Goal: Task Accomplishment & Management: Complete application form

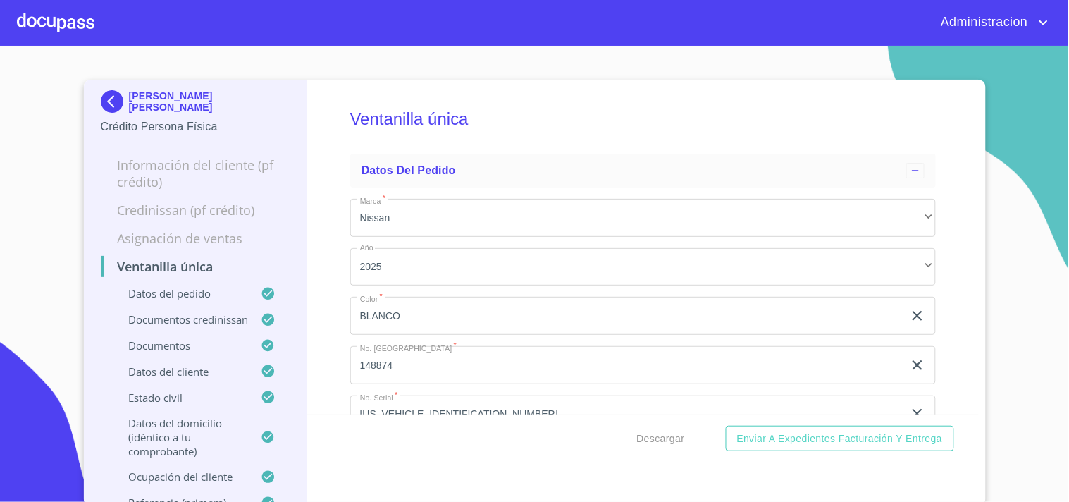
click at [200, 104] on p "IVAN EDUARDO RAMIREZ MARCIAL" at bounding box center [209, 101] width 161 height 23
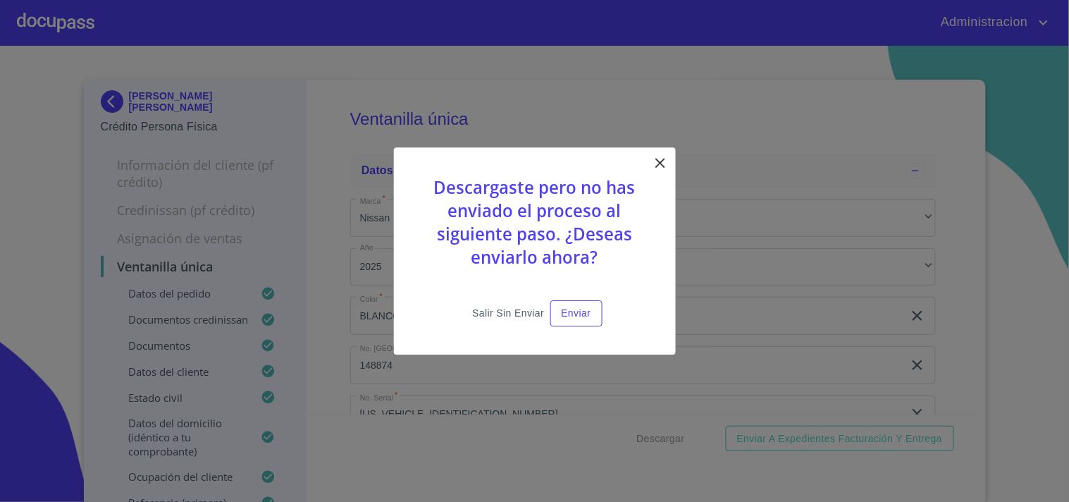
click at [504, 306] on span "Salir sin enviar" at bounding box center [508, 313] width 72 height 18
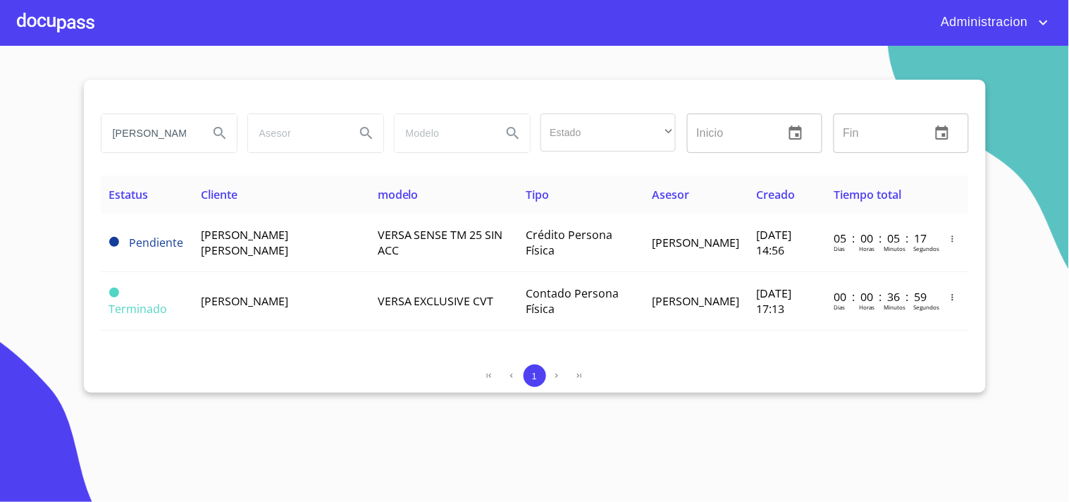
drag, startPoint x: 175, startPoint y: 131, endPoint x: 12, endPoint y: 134, distance: 162.8
click at [15, 134] on section "ivan eduardo Estado ​ ​ Inicio ​ Fin ​ Estatus Cliente modelo Tipo Asesor Cread…" at bounding box center [534, 274] width 1069 height 456
type input "ASSETEL"
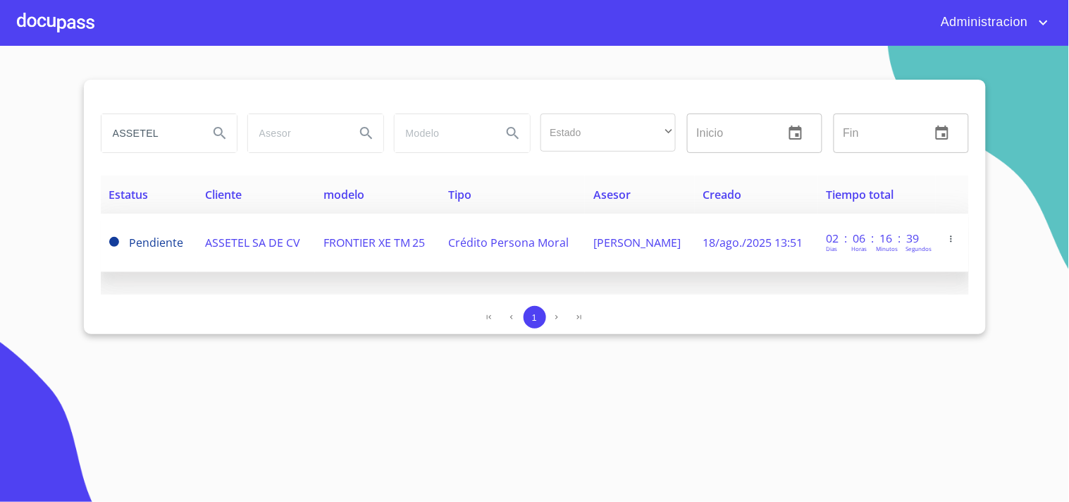
click at [233, 235] on span "ASSETEL SA DE CV" at bounding box center [252, 242] width 95 height 15
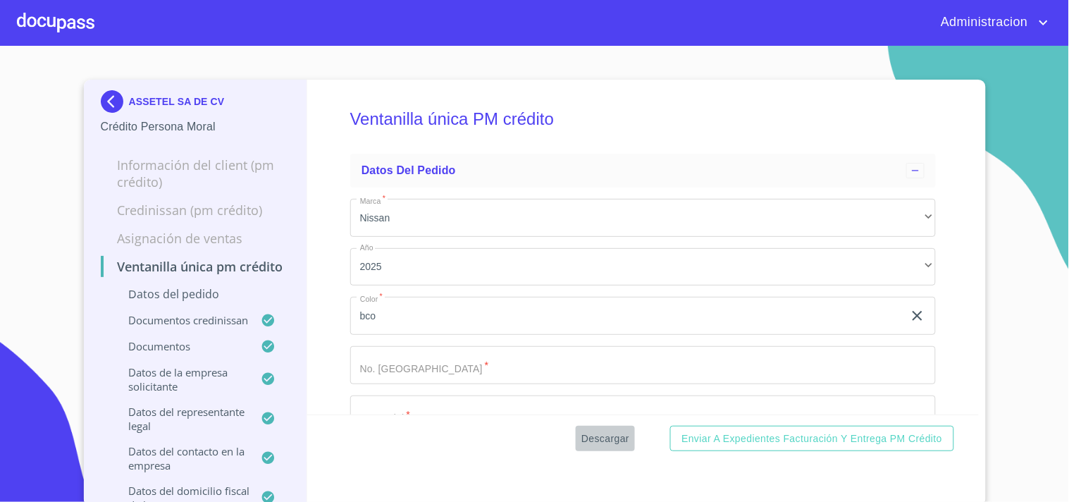
click at [602, 431] on span "Descargar" at bounding box center [605, 439] width 48 height 18
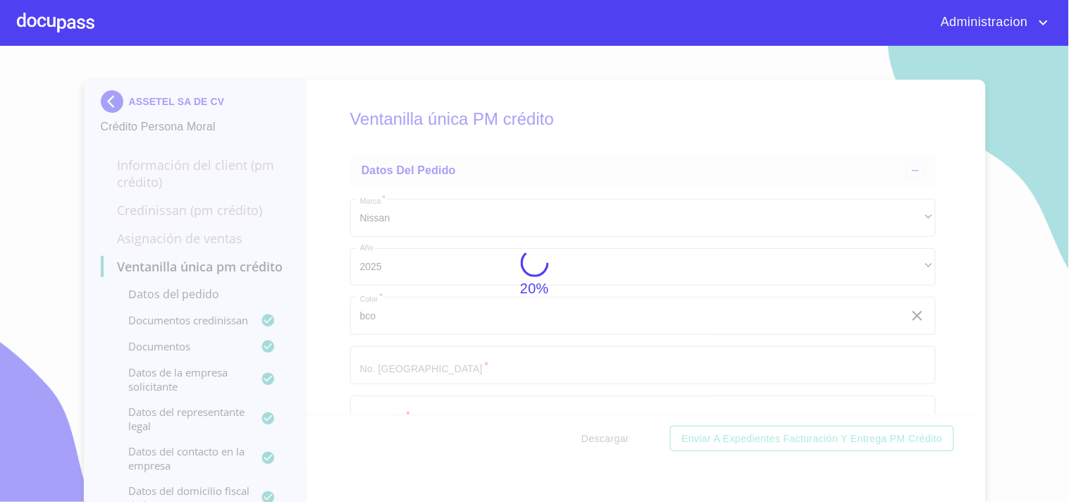
scroll to position [4, 0]
click at [708, 240] on div "20%" at bounding box center [534, 270] width 1069 height 456
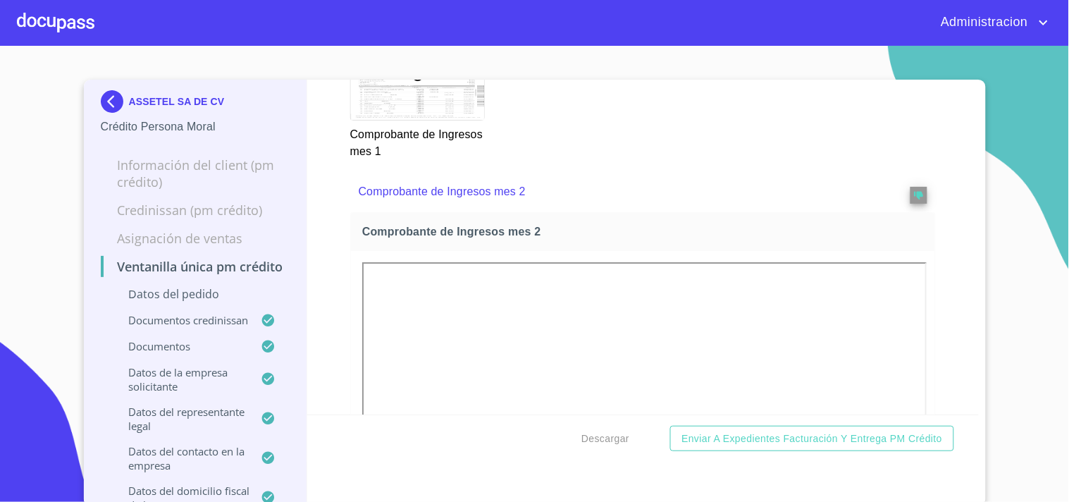
scroll to position [2426, 0]
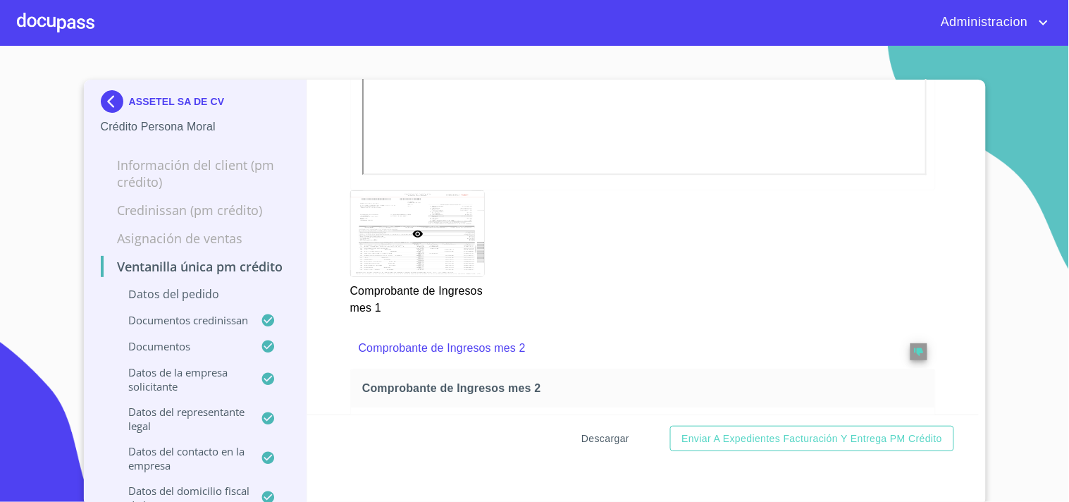
click at [596, 433] on span "Descargar" at bounding box center [605, 439] width 48 height 18
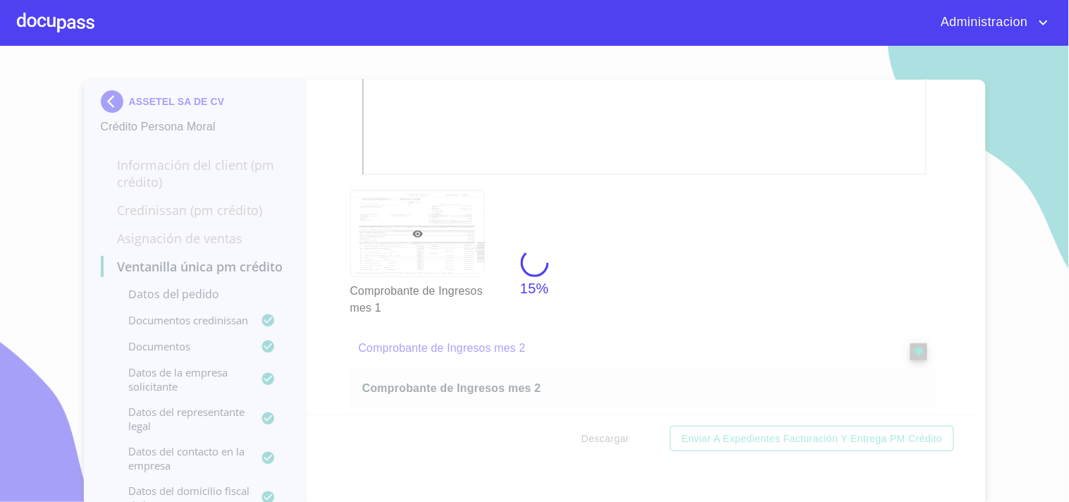
scroll to position [4, 0]
click at [798, 271] on div "15%" at bounding box center [534, 270] width 1069 height 456
click at [754, 285] on div "15%" at bounding box center [534, 270] width 1069 height 456
click at [752, 285] on div "15%" at bounding box center [534, 270] width 1069 height 456
click at [589, 276] on div "15%" at bounding box center [534, 270] width 1069 height 456
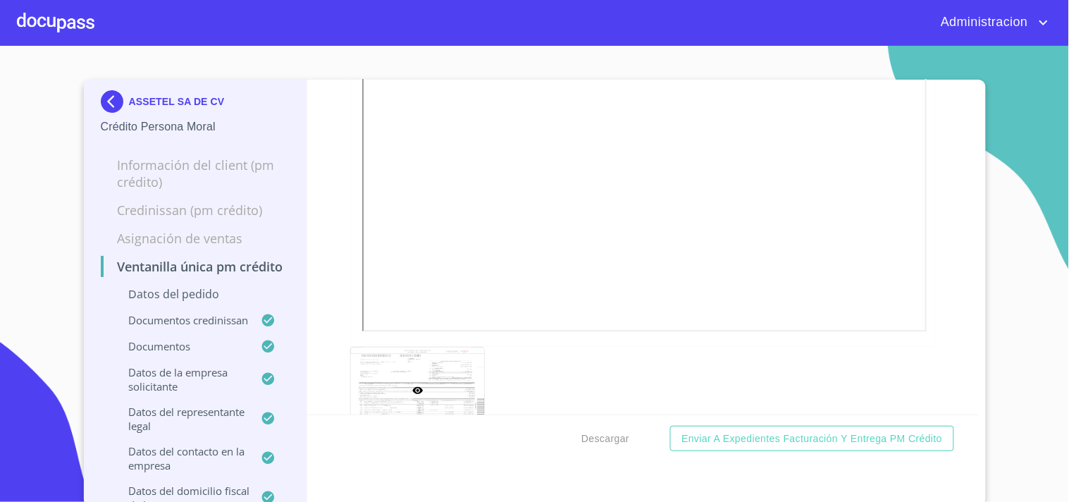
scroll to position [4, 0]
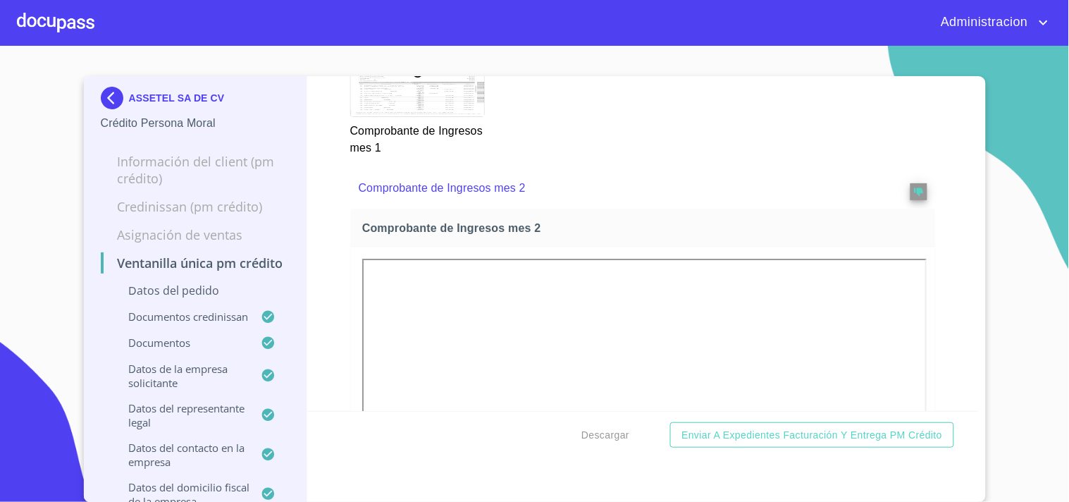
click at [956, 183] on div "Ventanilla única PM crédito Datos del pedido Marca   * Nissan ​ Año 2025 ​ Colo…" at bounding box center [642, 243] width 671 height 335
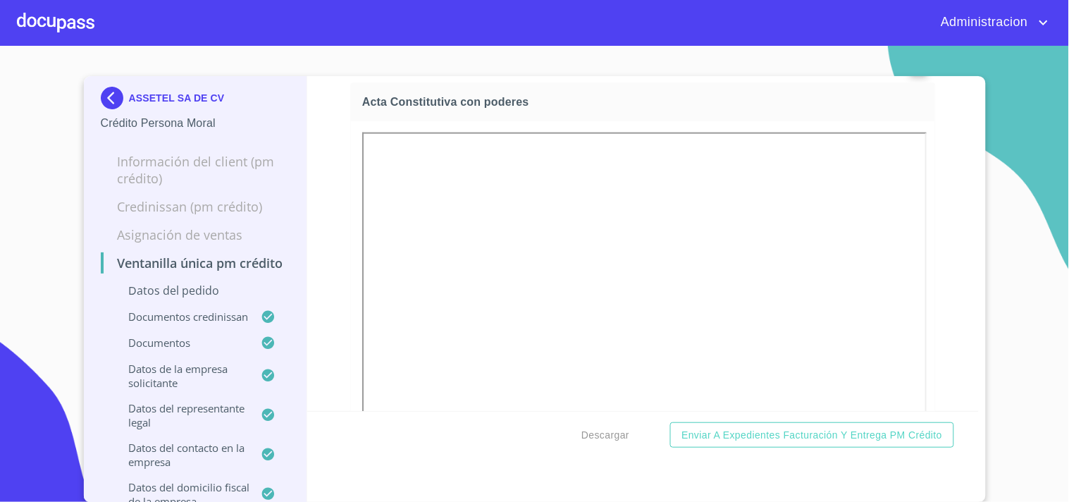
scroll to position [4863, 0]
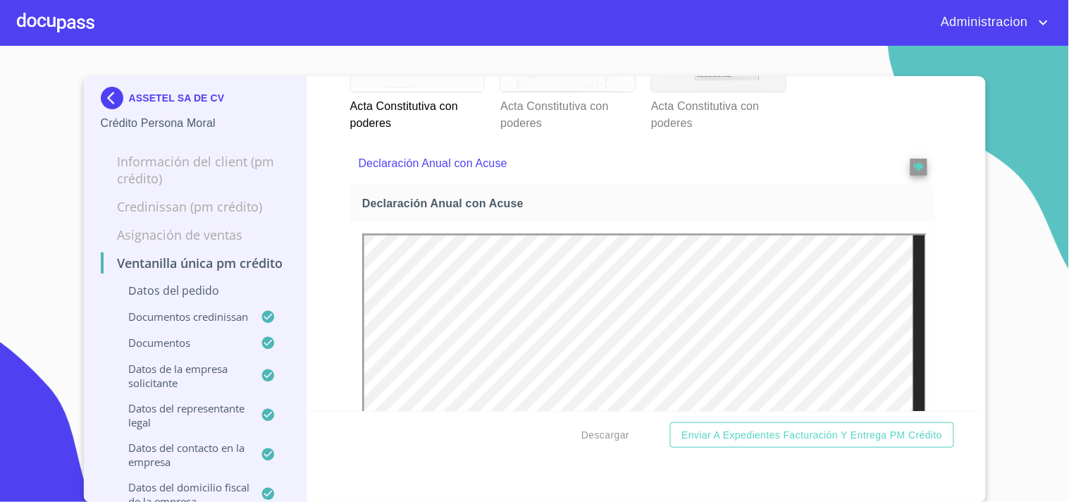
click at [573, 92] on div at bounding box center [568, 48] width 134 height 85
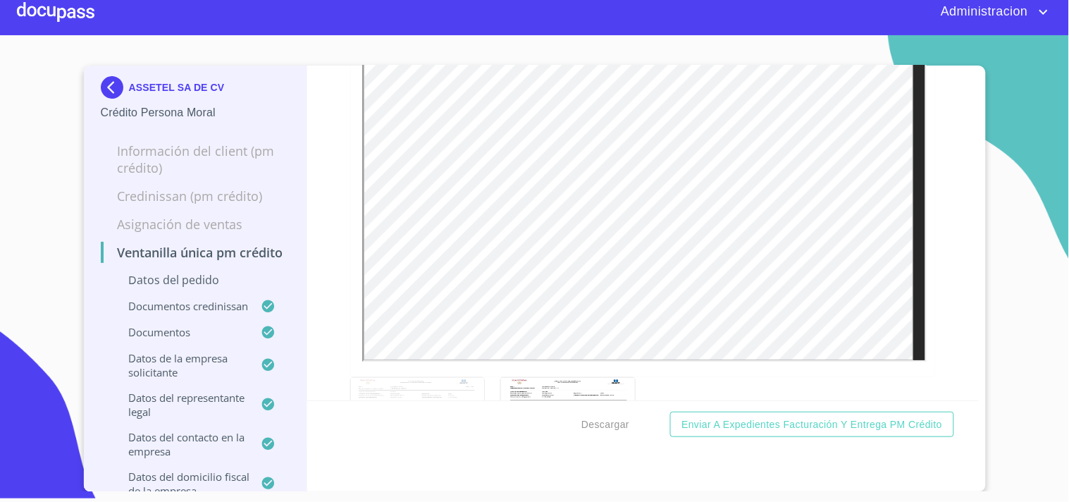
scroll to position [5337, 0]
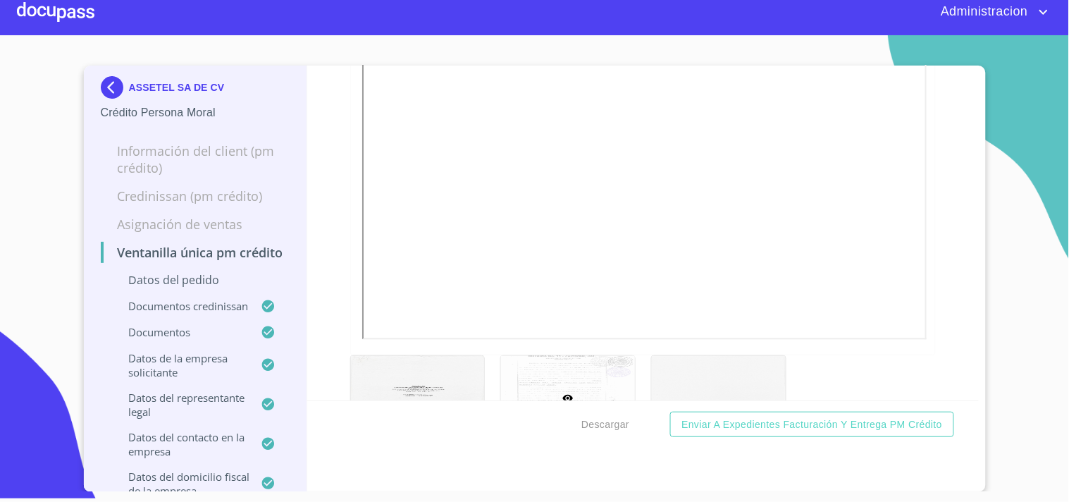
scroll to position [4711, 0]
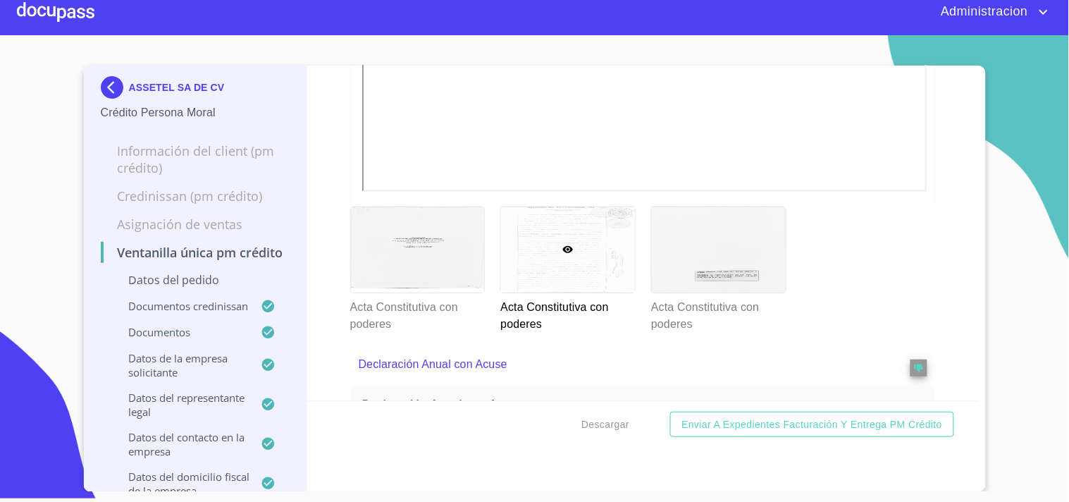
scroll to position [4867, 0]
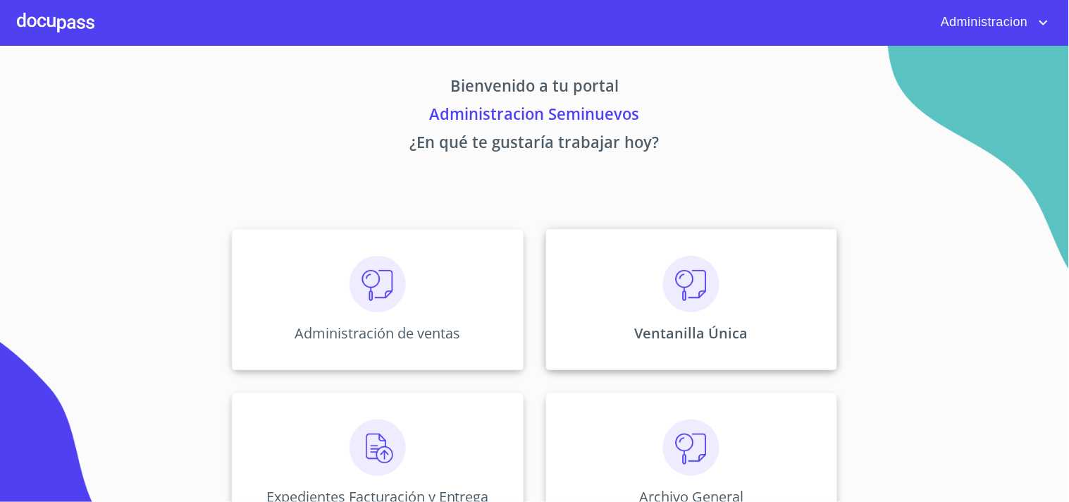
click at [673, 287] on img at bounding box center [691, 284] width 56 height 56
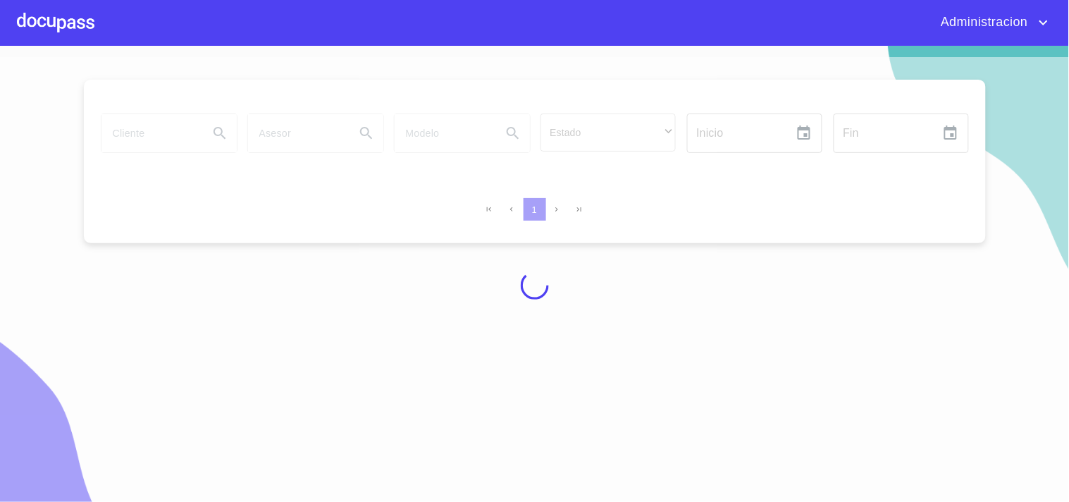
click at [174, 135] on div at bounding box center [534, 285] width 1069 height 456
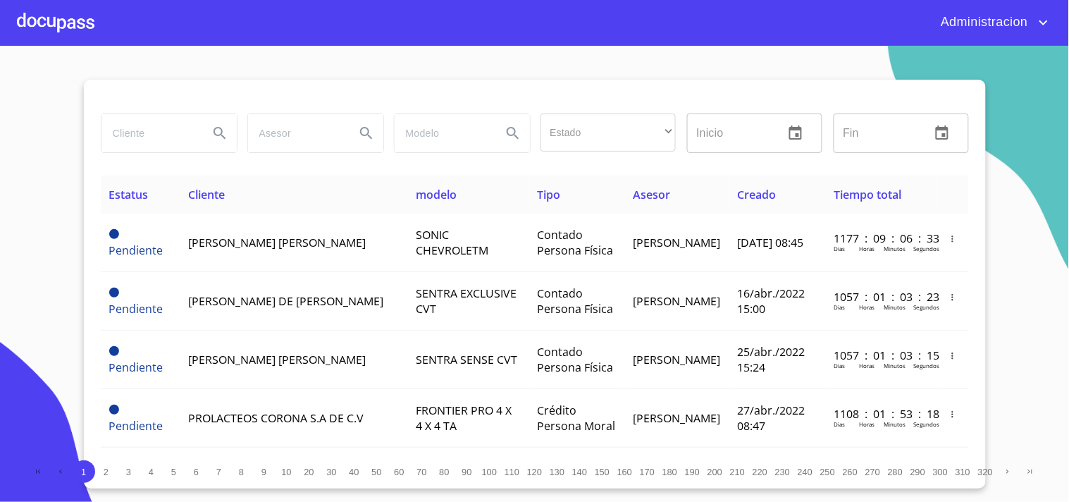
click at [155, 130] on input "search" at bounding box center [149, 133] width 96 height 38
type input "assetel"
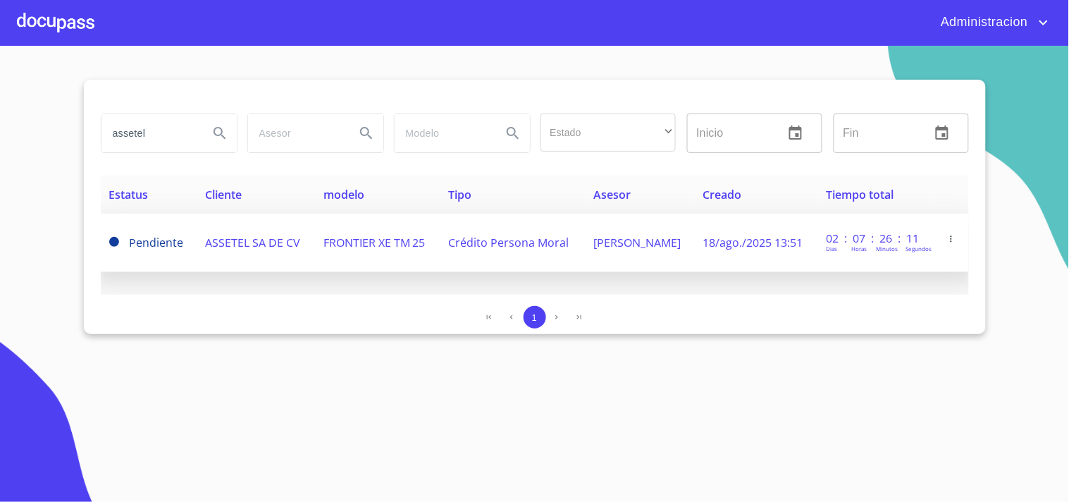
click at [259, 240] on span "ASSETEL SA DE CV" at bounding box center [252, 242] width 95 height 15
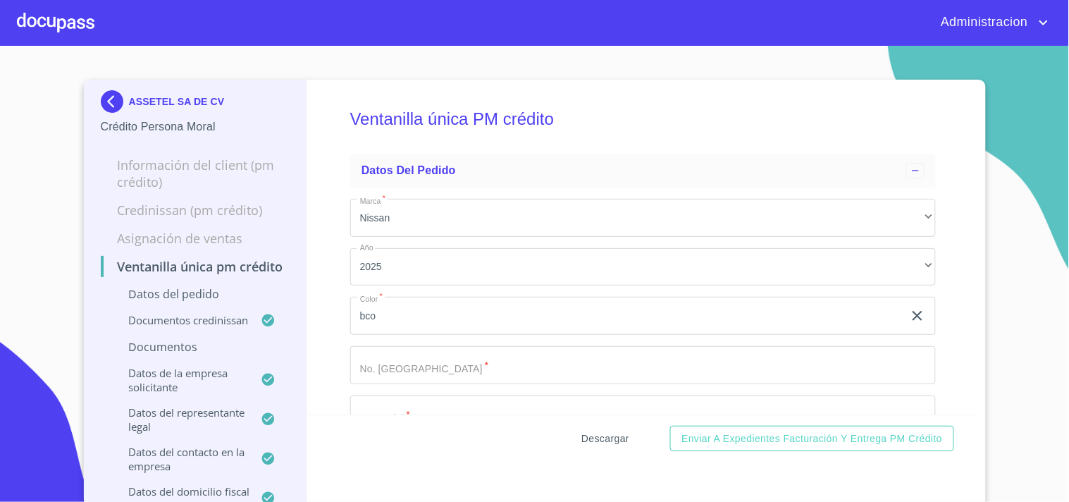
click at [594, 434] on span "Descargar" at bounding box center [605, 439] width 48 height 18
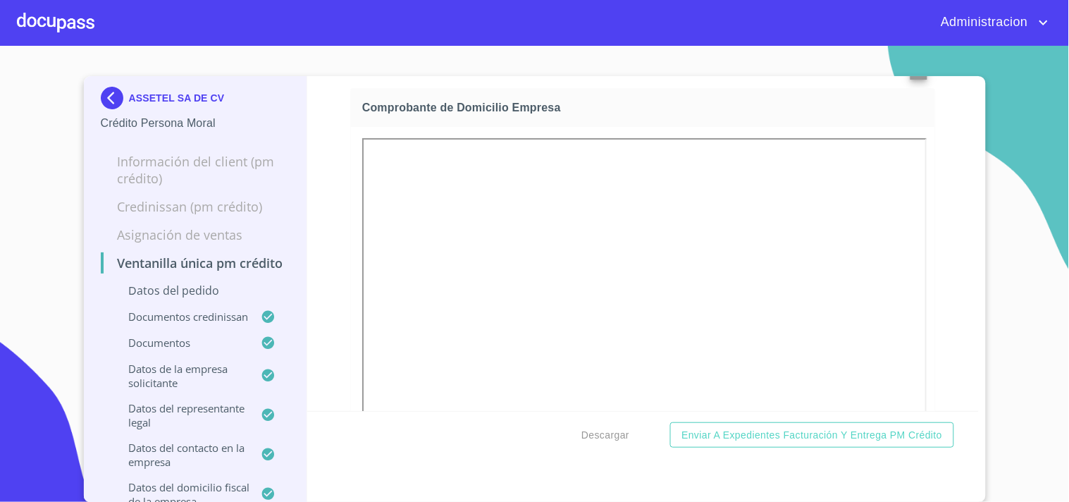
scroll to position [1800, 0]
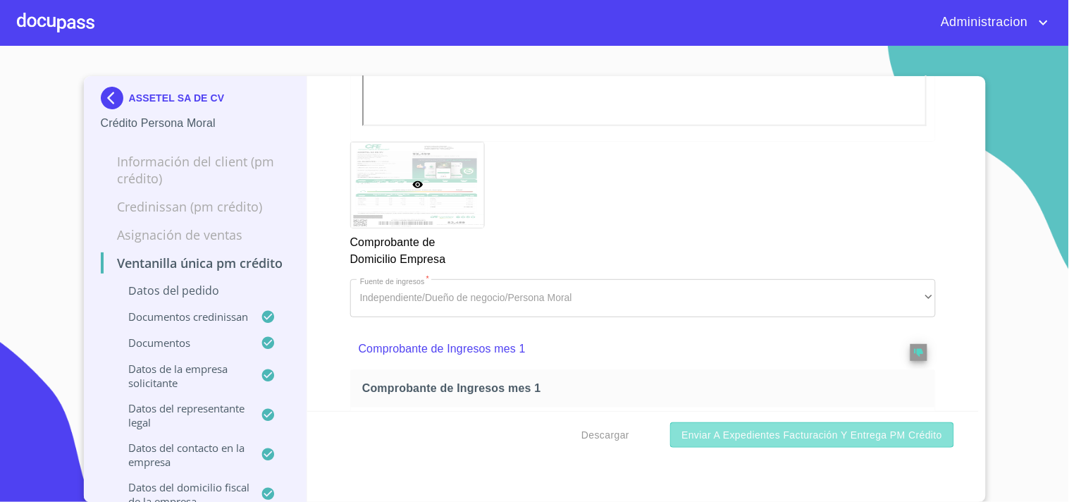
click at [733, 435] on span "Enviar a Expedientes Facturación y Entrega PM crédito" at bounding box center [811, 435] width 261 height 18
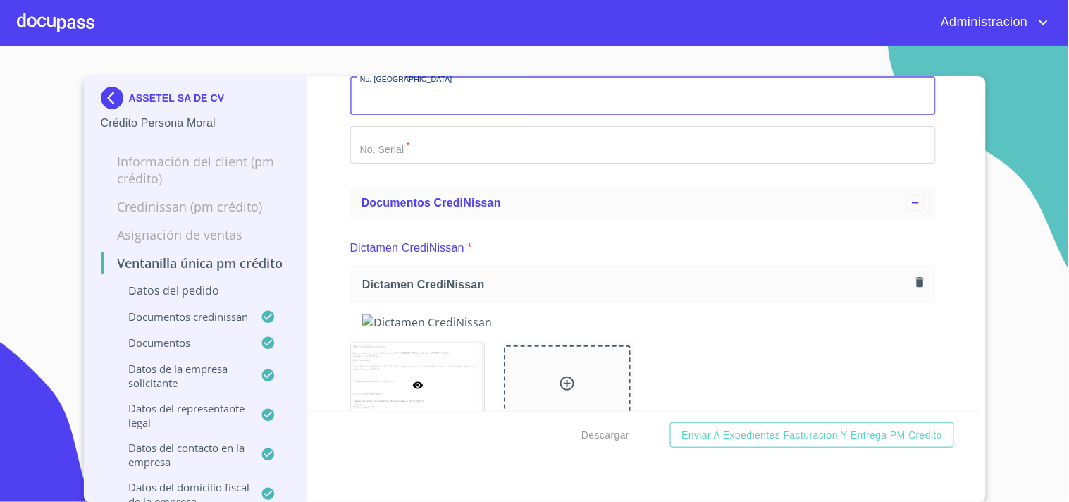
scroll to position [187, 0]
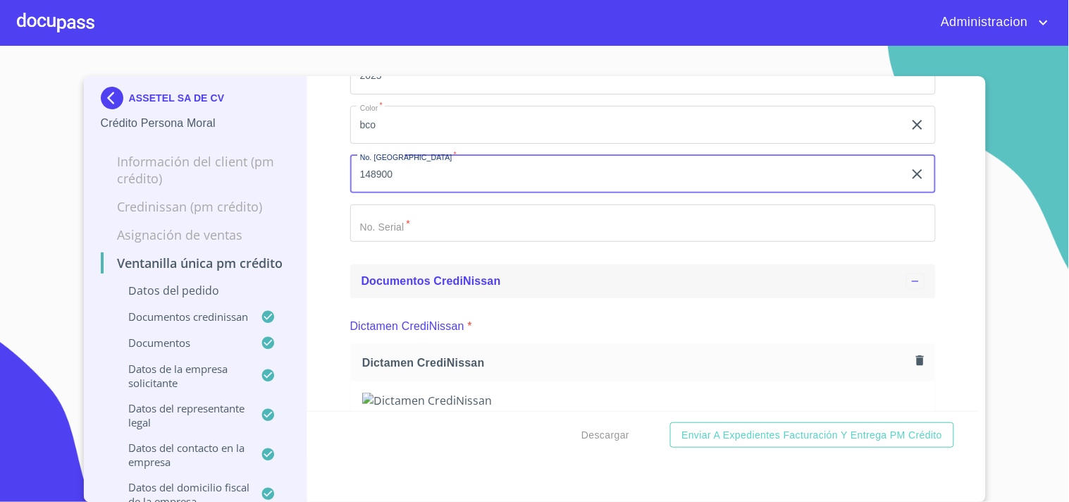
type input "148900"
click at [756, 273] on div "Documentos CrediNissan" at bounding box center [633, 281] width 545 height 17
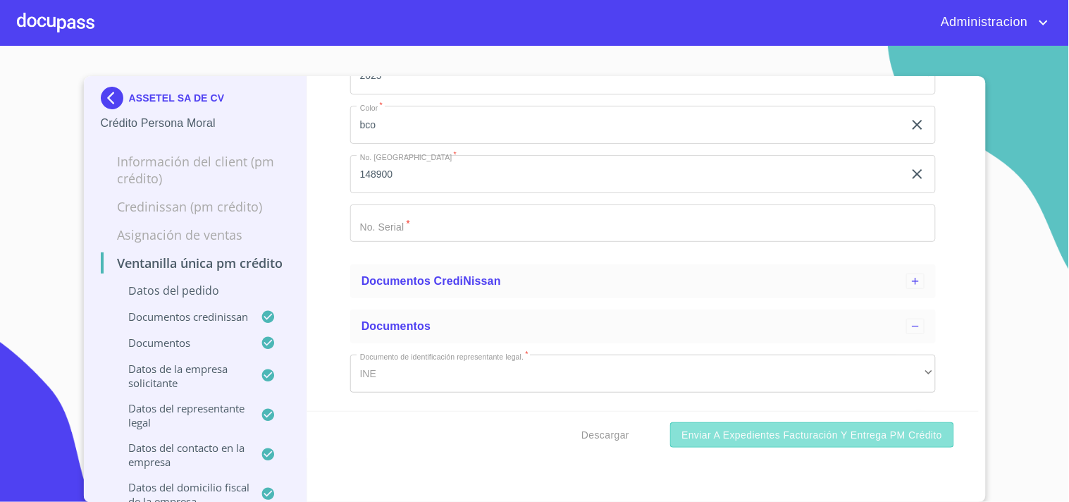
click at [775, 435] on span "Enviar a Expedientes Facturación y Entrega PM crédito" at bounding box center [811, 435] width 261 height 18
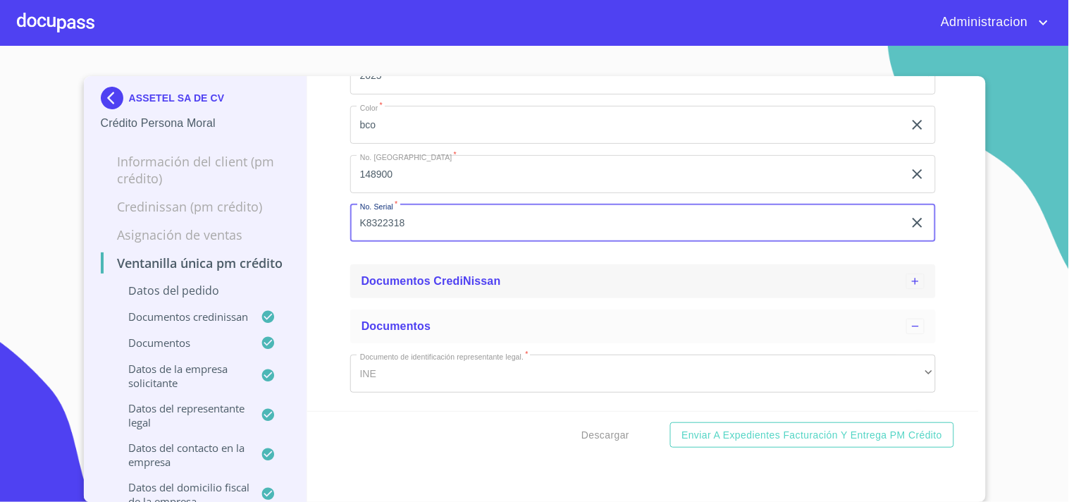
type input "K8322318"
click at [578, 278] on div "Documentos CrediNissan" at bounding box center [633, 281] width 545 height 17
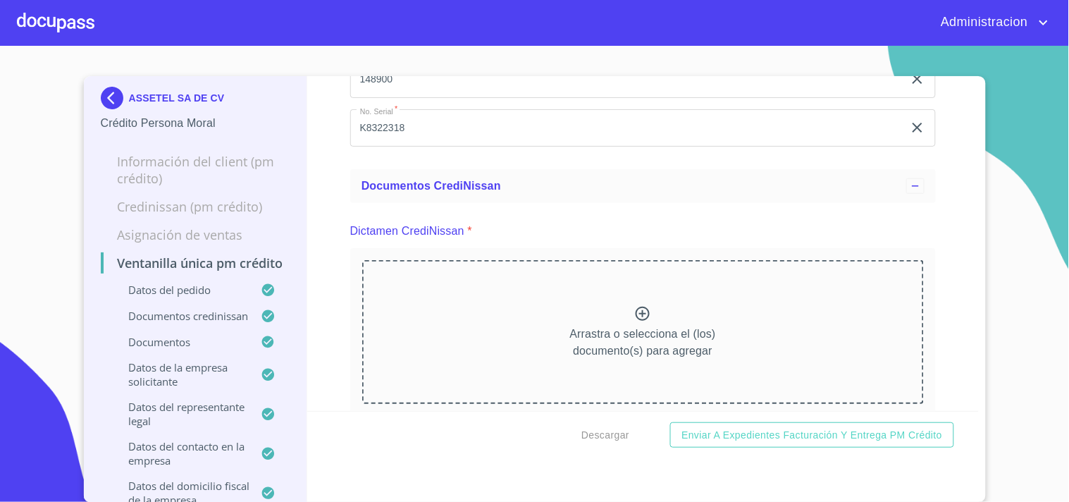
scroll to position [344, 0]
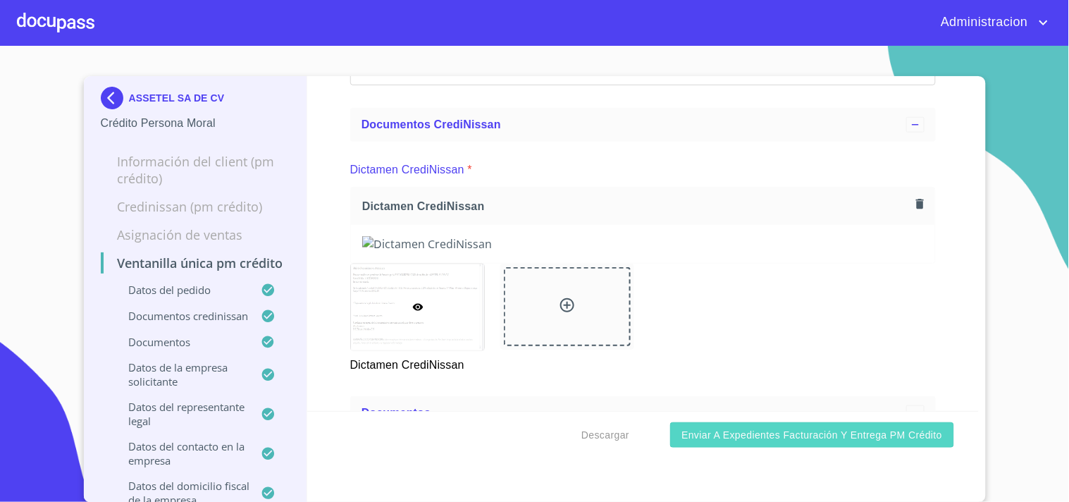
click at [781, 430] on span "Enviar a Expedientes Facturación y Entrega PM crédito" at bounding box center [811, 435] width 261 height 18
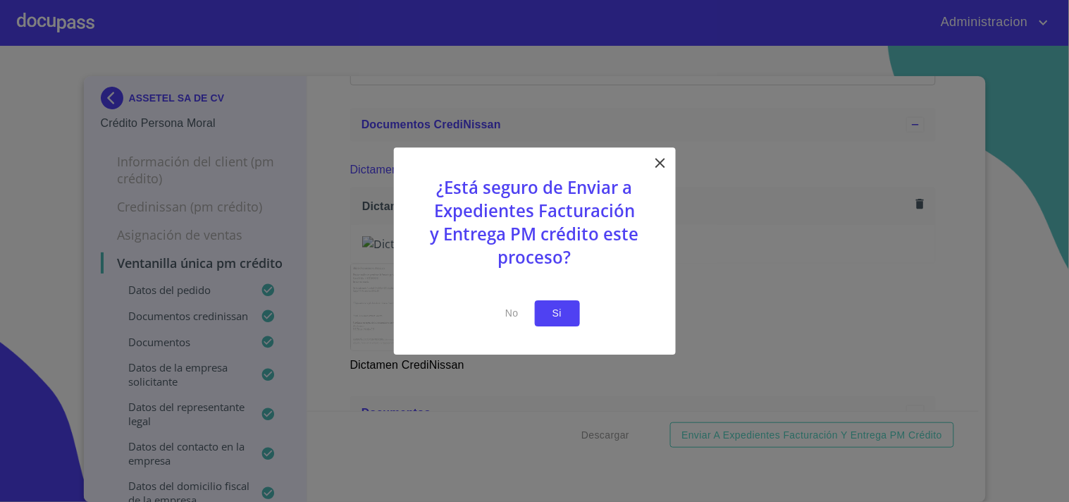
click at [574, 311] on button "Si" at bounding box center [557, 313] width 45 height 26
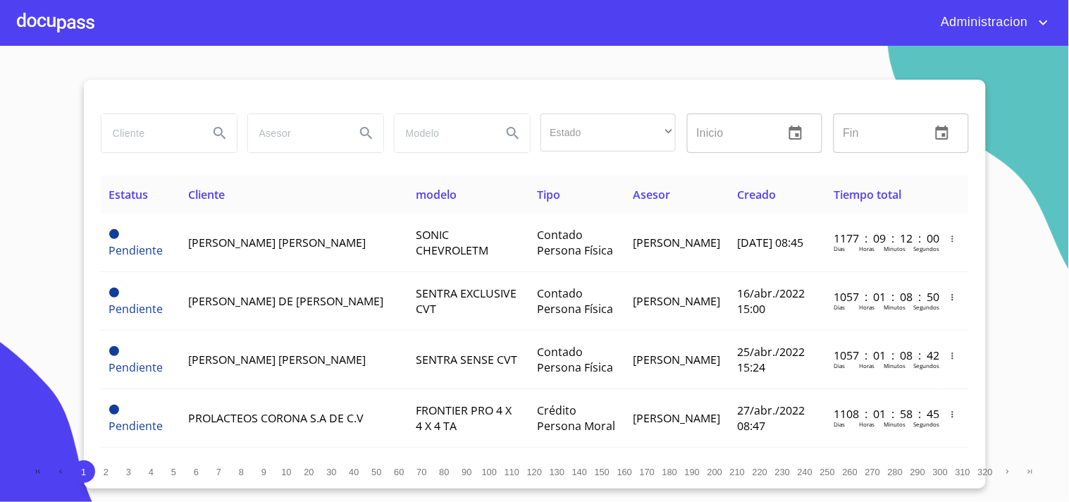
drag, startPoint x: 154, startPoint y: 131, endPoint x: 160, endPoint y: 136, distance: 8.0
click at [157, 135] on input "search" at bounding box center [149, 133] width 96 height 38
type input "ASSETEL"
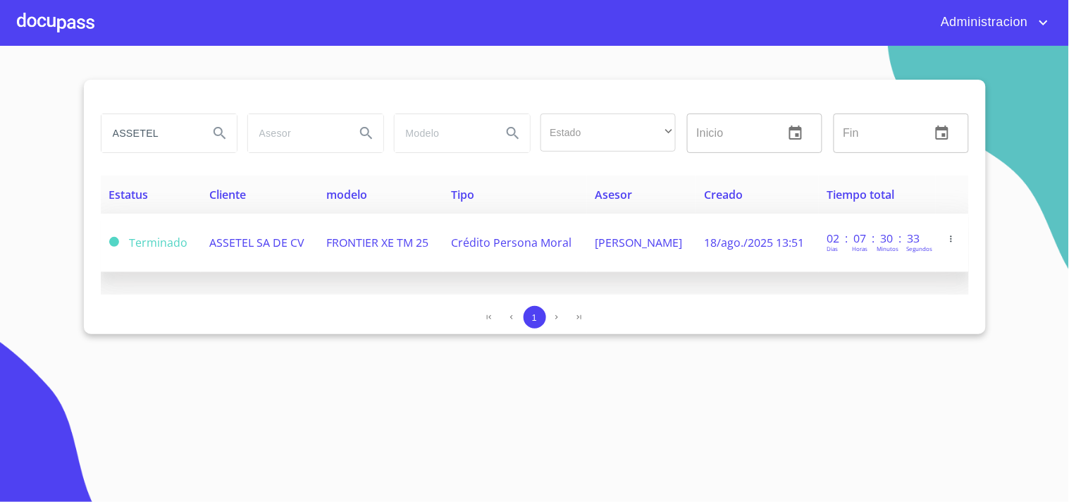
click at [268, 244] on span "ASSETEL SA DE CV" at bounding box center [256, 242] width 95 height 15
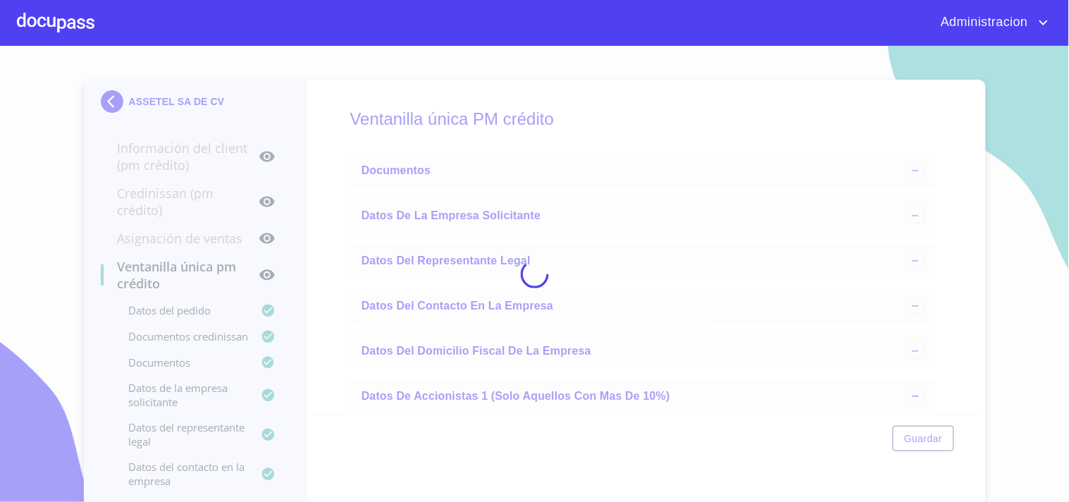
scroll to position [4, 0]
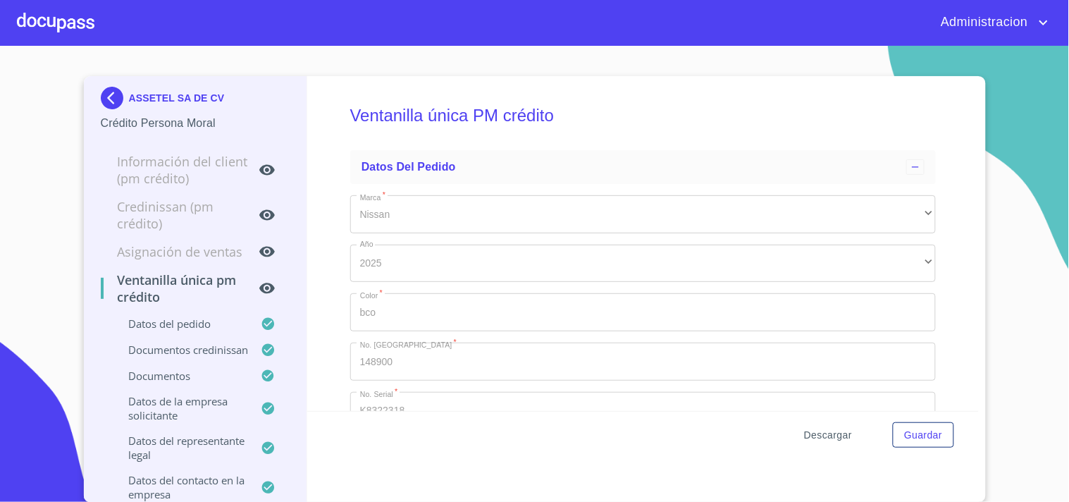
click at [828, 431] on span "Descargar" at bounding box center [828, 435] width 48 height 18
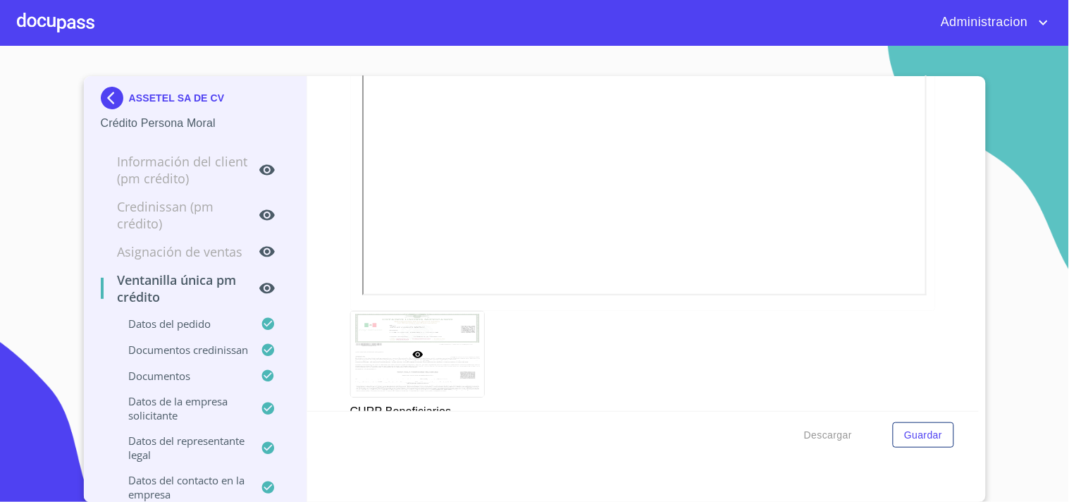
scroll to position [9705, 0]
